Goal: Task Accomplishment & Management: Manage account settings

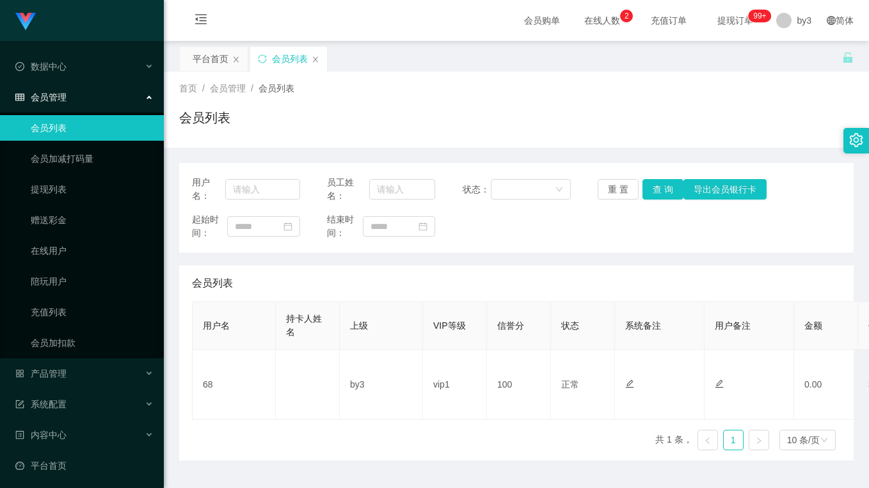
click at [561, 255] on div "用户名： 员工姓名： 状态： 重 置 查 询 导出会员银行卡 起始时间： 结束时间： 会员列表 用户名 持卡人姓名 上级 VIP等级 信誉分 状态 系统备注 …" at bounding box center [516, 312] width 674 height 298
click at [341, 131] on div "会员列表" at bounding box center [516, 122] width 674 height 29
click at [303, 94] on div "首页 / 会员管理 / 会员列表 /" at bounding box center [516, 88] width 674 height 13
click at [244, 93] on span "会员管理" at bounding box center [228, 88] width 36 height 10
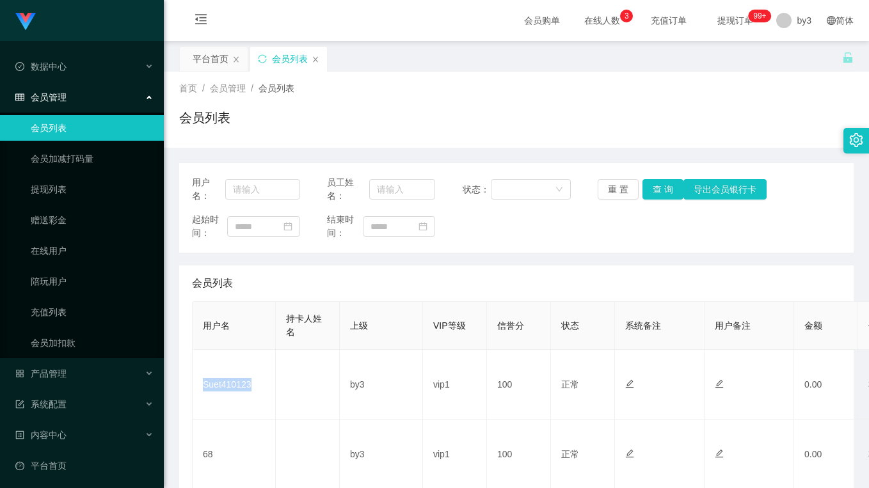
click at [230, 390] on td "Suet410123" at bounding box center [234, 385] width 83 height 70
click at [385, 112] on div "会员列表" at bounding box center [516, 122] width 674 height 29
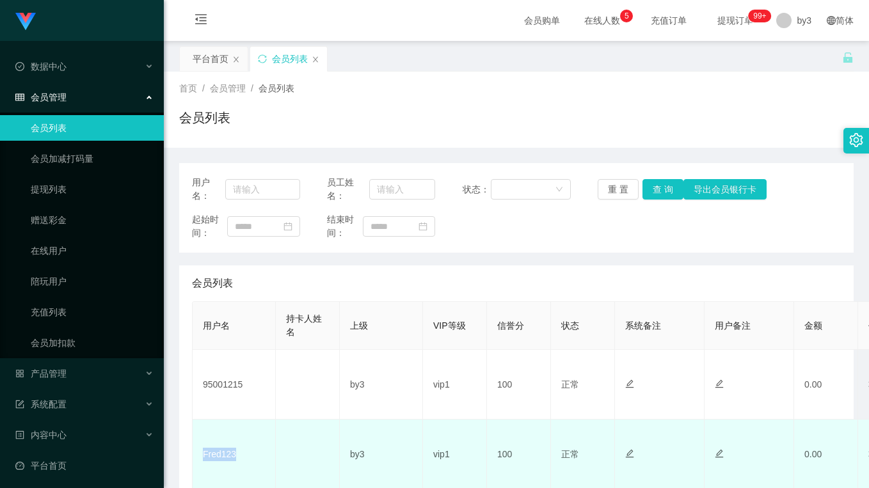
scroll to position [128, 0]
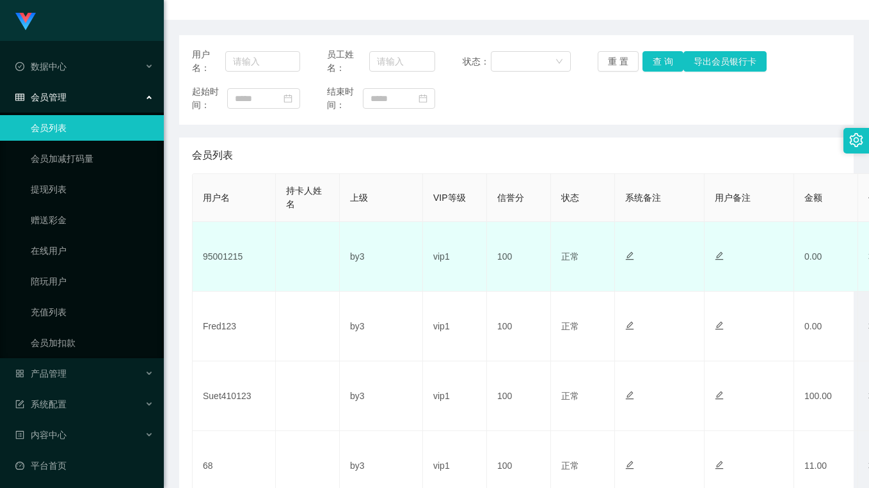
click at [225, 257] on td "95001215" at bounding box center [234, 257] width 83 height 70
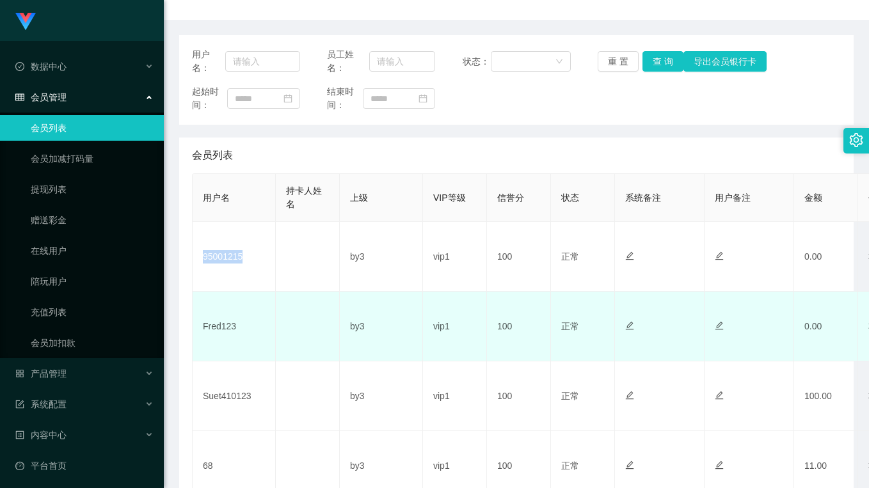
copy td "95001215"
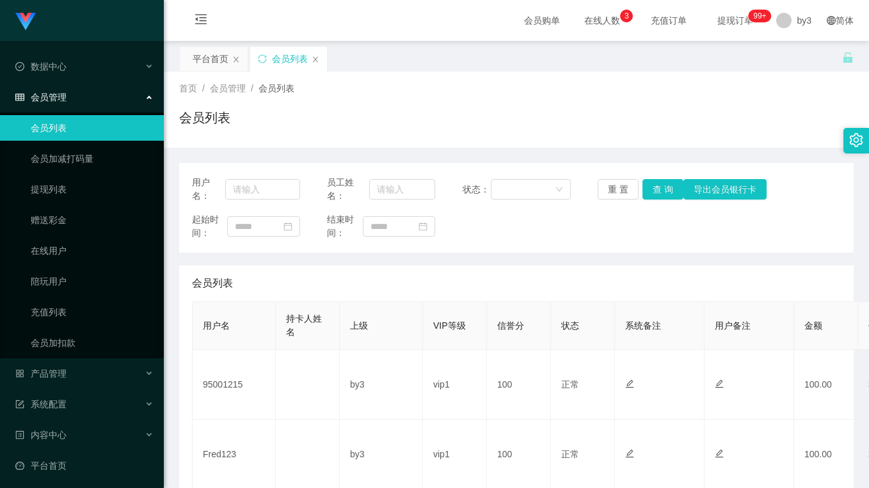
scroll to position [192, 0]
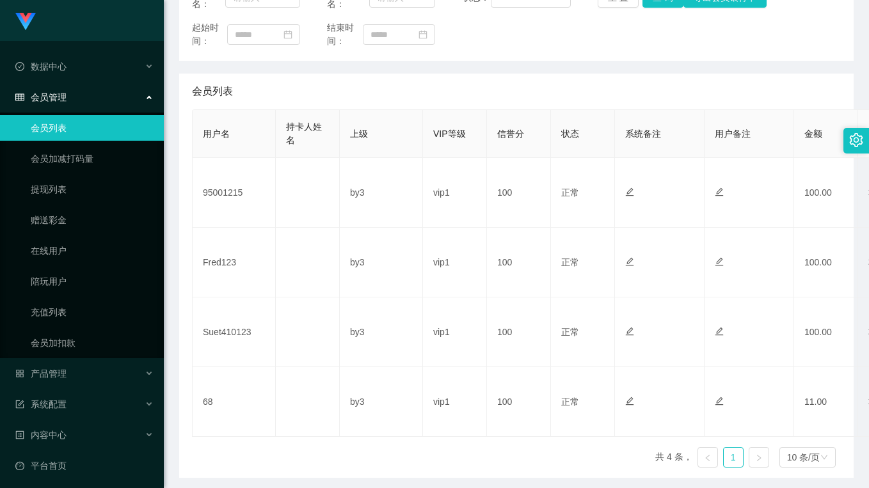
click at [581, 81] on div "会员列表" at bounding box center [516, 92] width 649 height 36
click at [612, 105] on div "会员列表" at bounding box center [516, 92] width 649 height 36
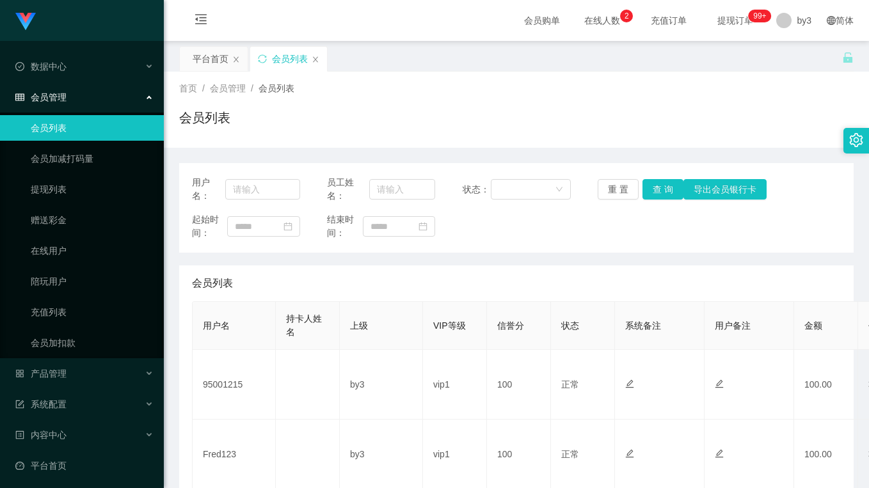
scroll to position [192, 0]
